Goal: Task Accomplishment & Management: Manage account settings

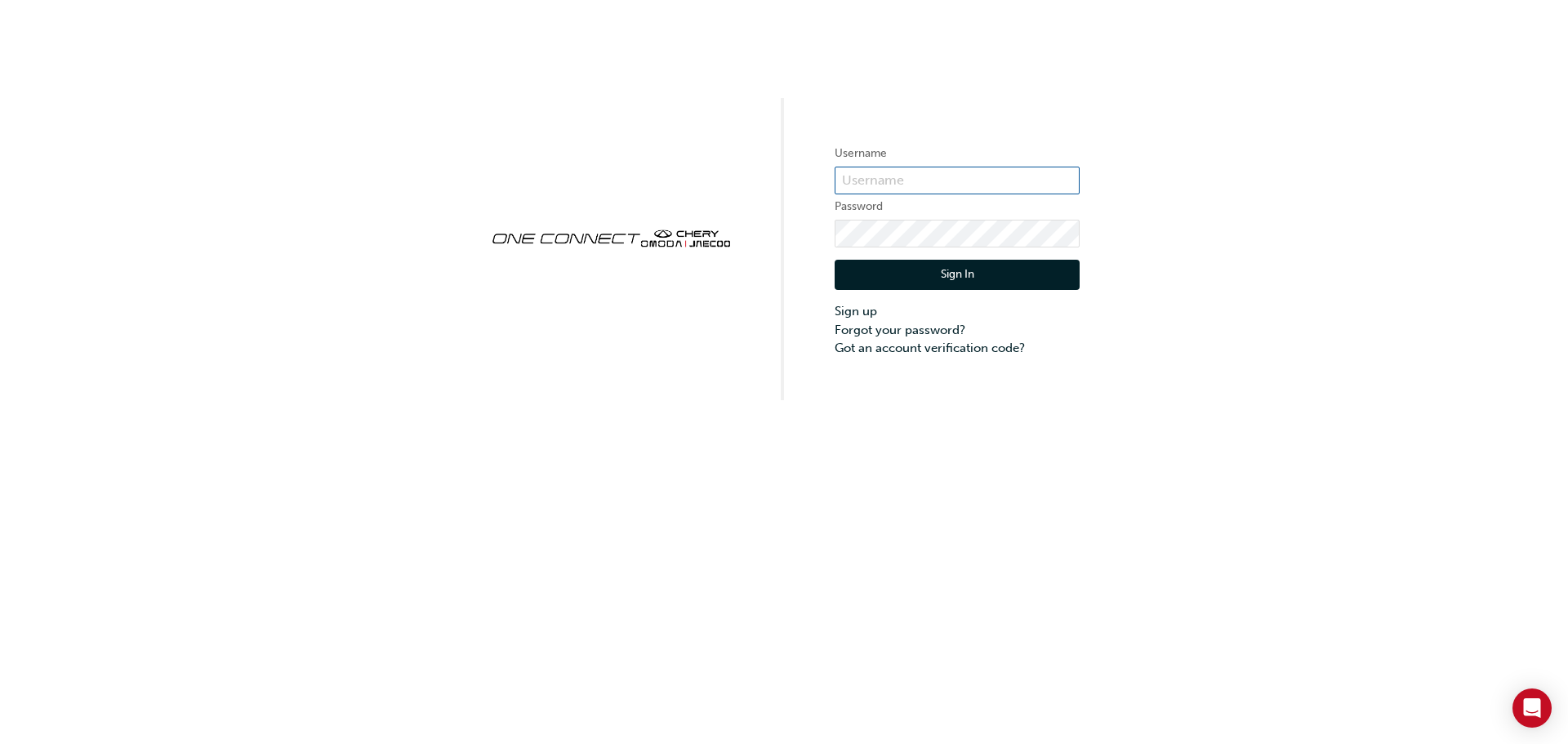
click at [920, 174] on input "text" at bounding box center [957, 180] width 245 height 27
type input "CHAU2018"
click button "Sign In" at bounding box center [957, 275] width 245 height 31
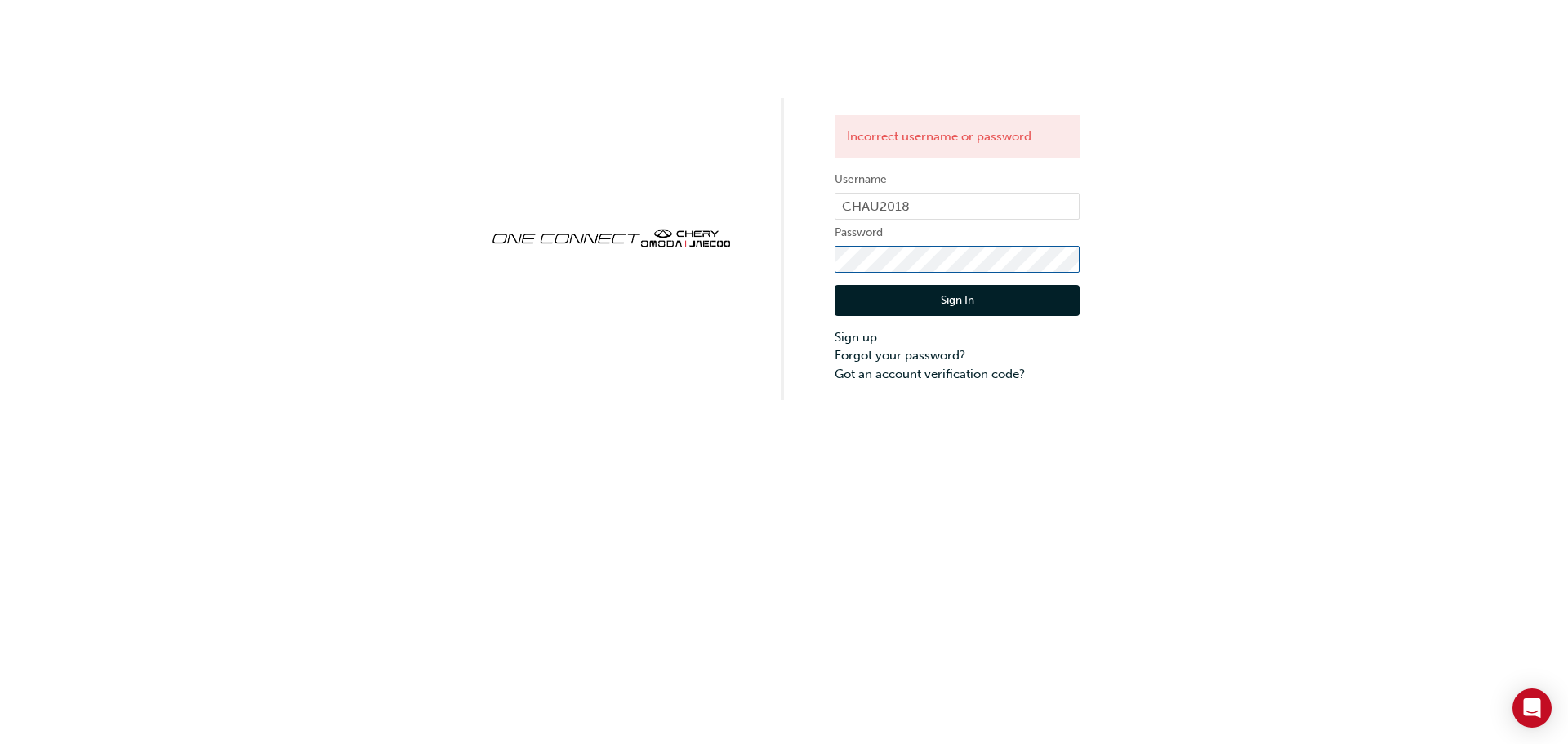
click button "Sign In" at bounding box center [957, 301] width 245 height 31
click at [918, 352] on link "Forgot your password?" at bounding box center [957, 355] width 245 height 19
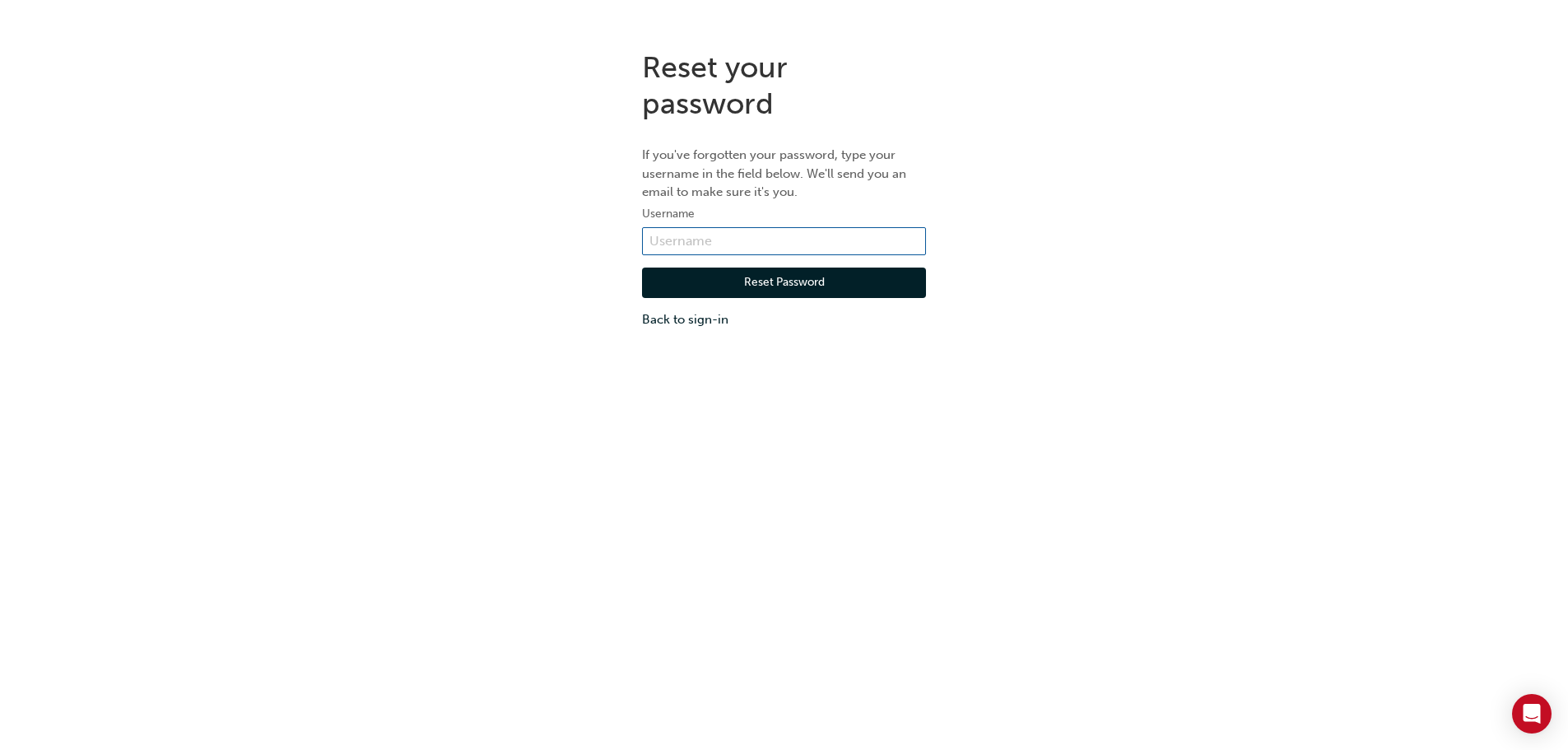
click at [818, 236] on input "text" at bounding box center [783, 241] width 284 height 28
type input "CHAU2018"
click at [755, 293] on button "Reset Password" at bounding box center [783, 283] width 284 height 31
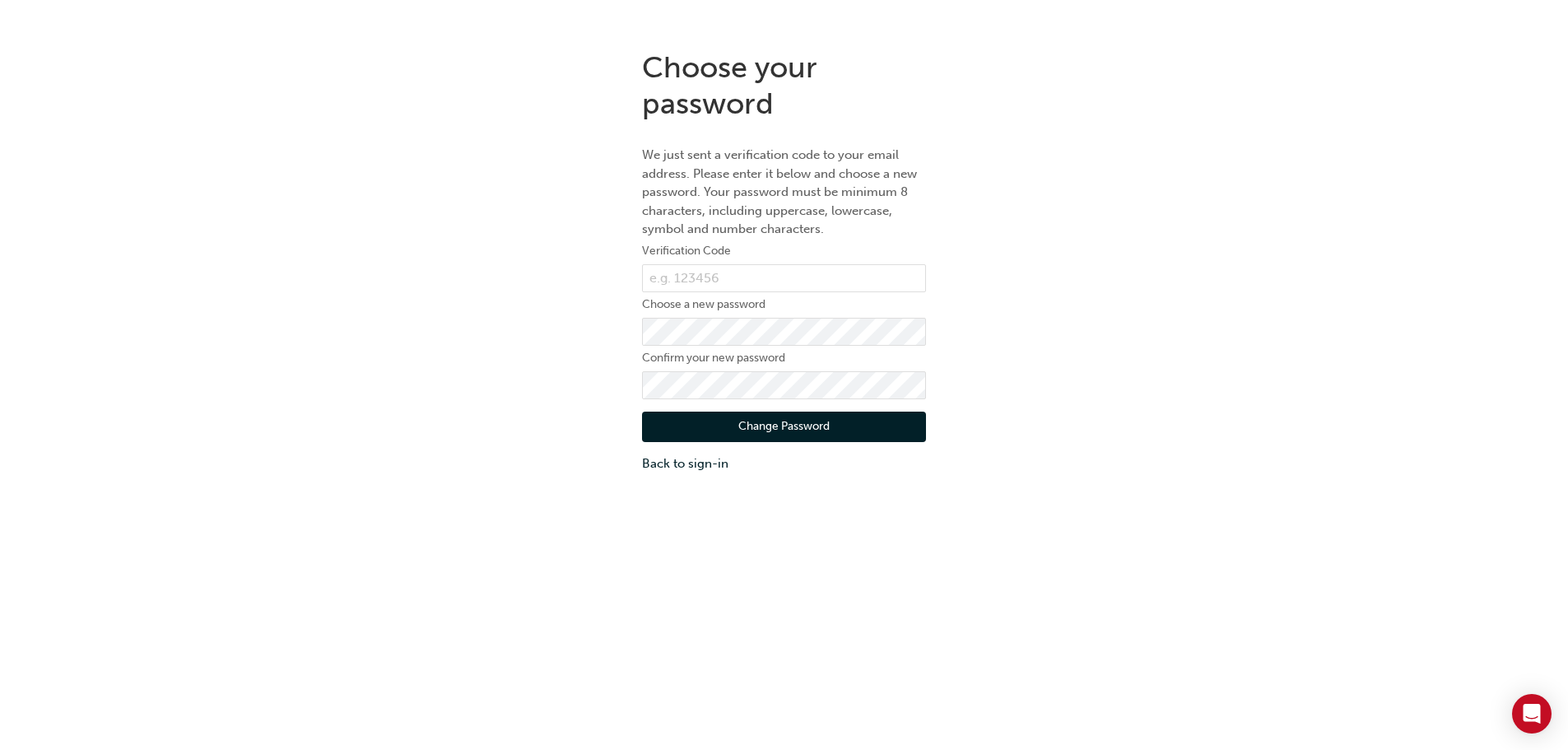
click at [68, 252] on div "Choose your password We just sent a verification code to your email address. Pl…" at bounding box center [784, 261] width 1568 height 449
click at [742, 279] on input "text" at bounding box center [783, 278] width 284 height 28
paste input "134090"
type input "134090"
click button "Change Password" at bounding box center [783, 427] width 284 height 31
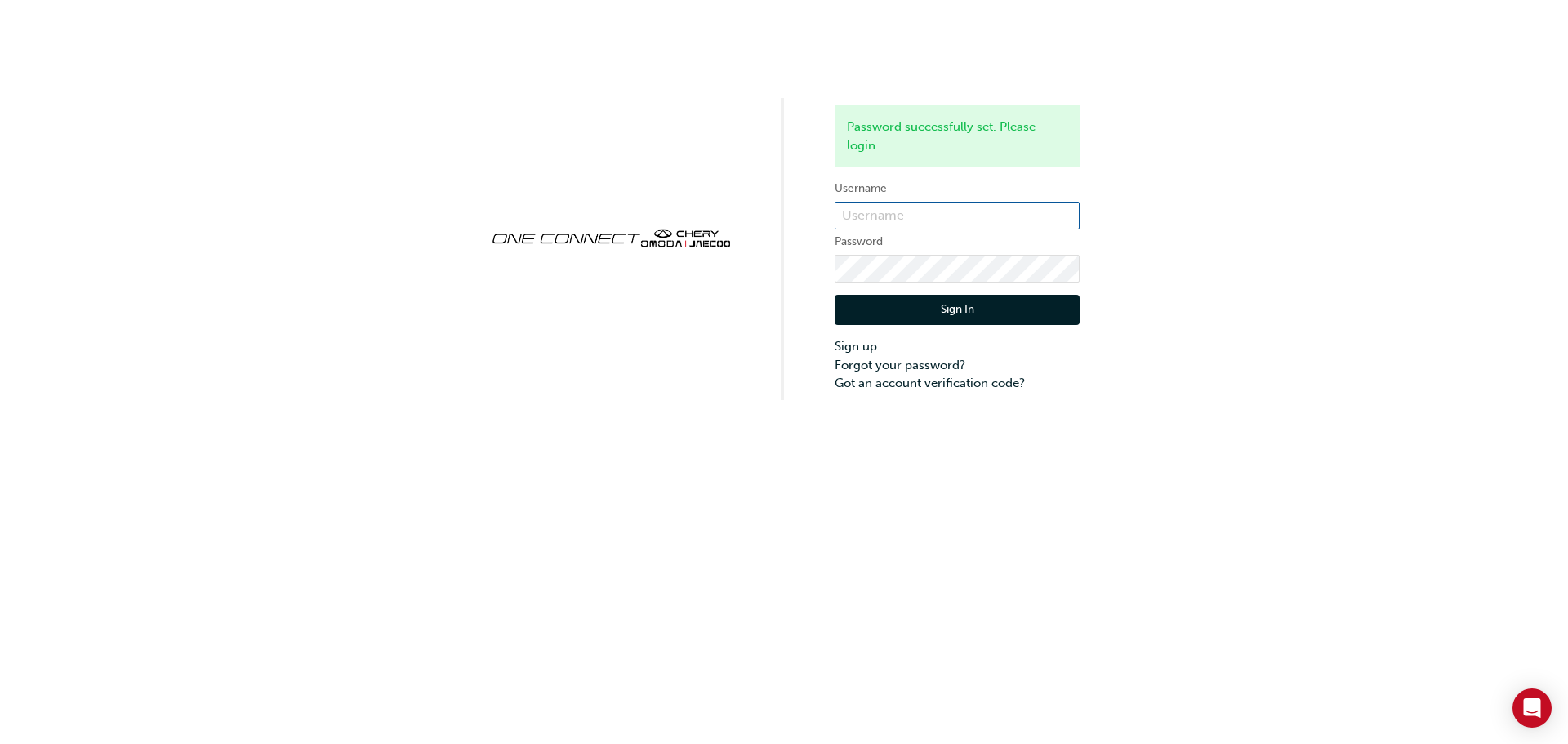
click at [887, 209] on input "text" at bounding box center [957, 215] width 245 height 27
type input "CHAU2018"
